Goal: Find specific page/section: Find specific page/section

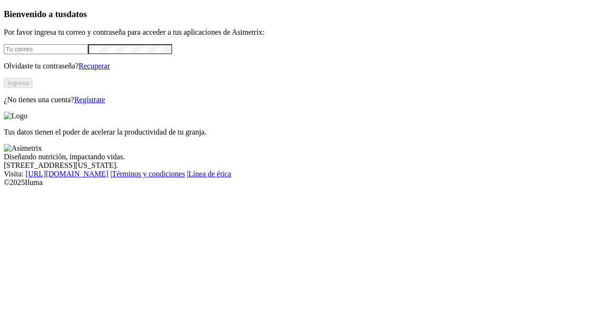
type input "[EMAIL_ADDRESS][PERSON_NAME][DOMAIN_NAME]"
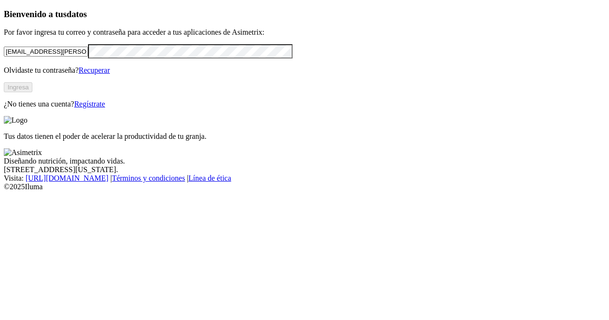
click at [32, 92] on button "Ingresa" at bounding box center [18, 87] width 29 height 10
